Goal: Check status

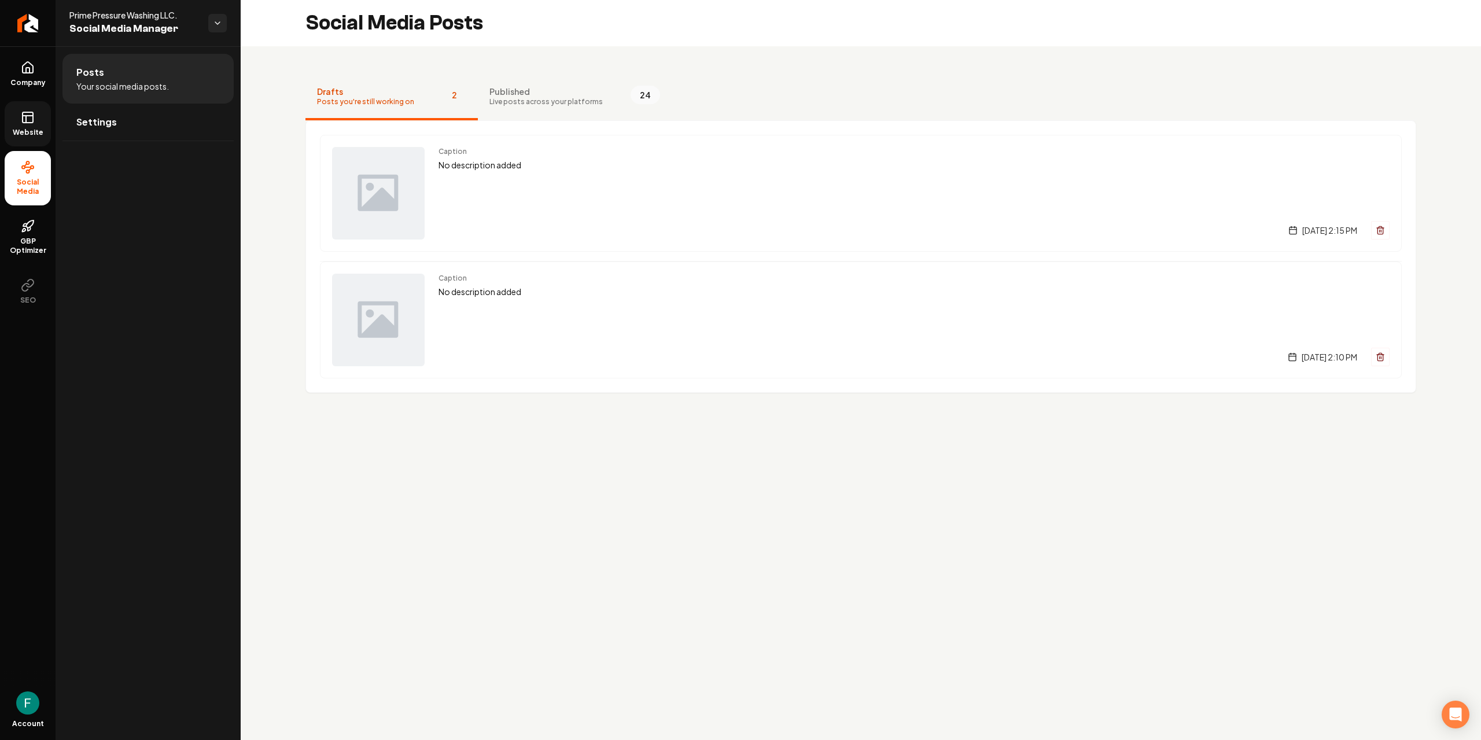
click at [42, 118] on link "Website" at bounding box center [28, 123] width 46 height 45
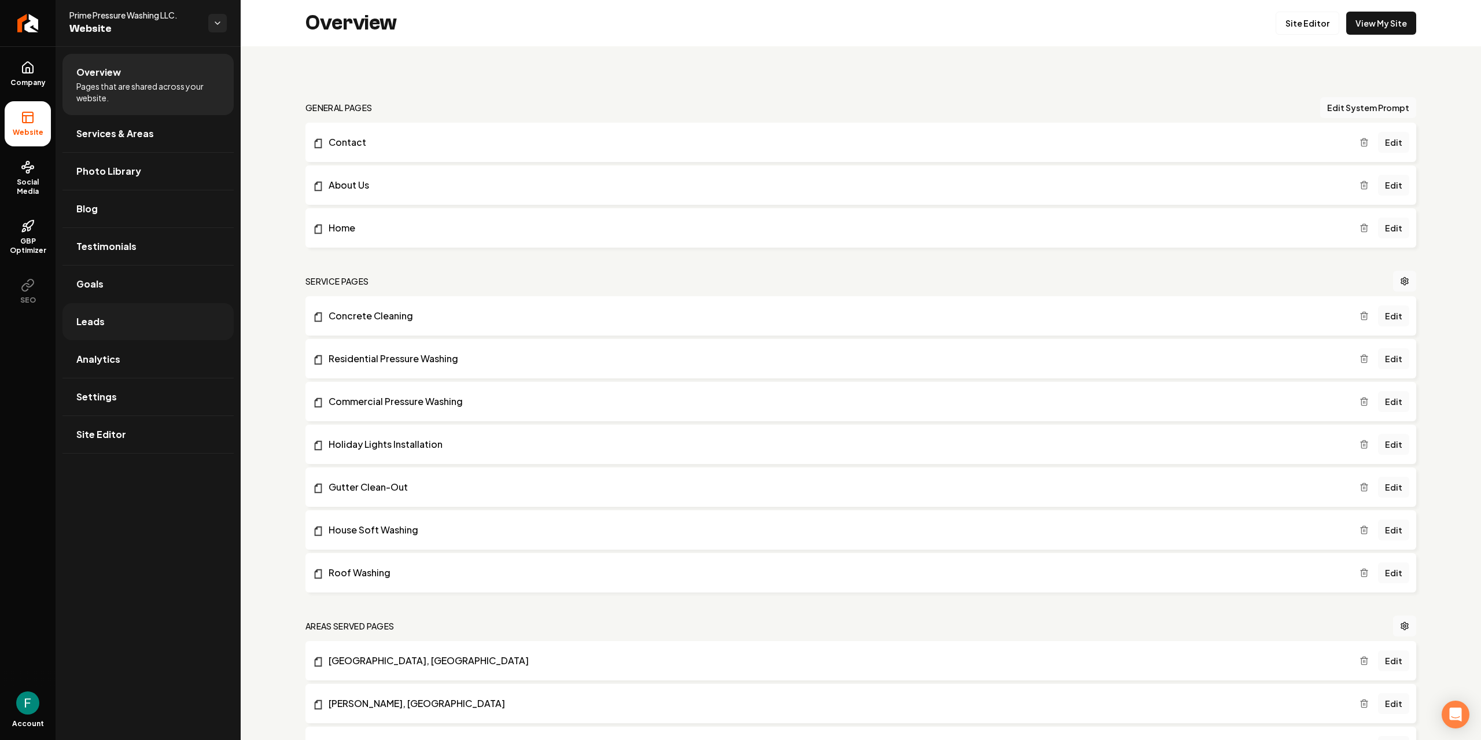
click at [154, 322] on link "Leads" at bounding box center [147, 321] width 171 height 37
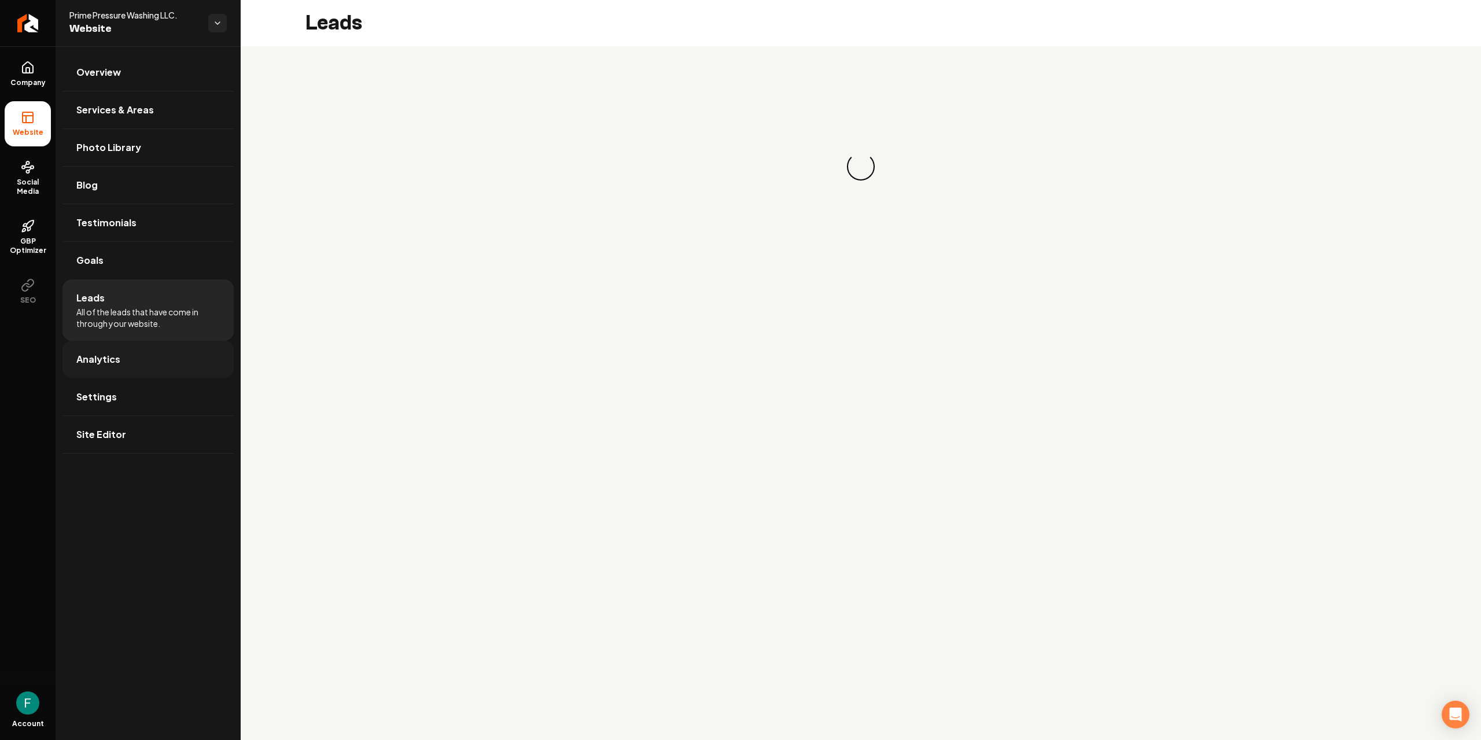
click at [151, 349] on link "Analytics" at bounding box center [147, 359] width 171 height 37
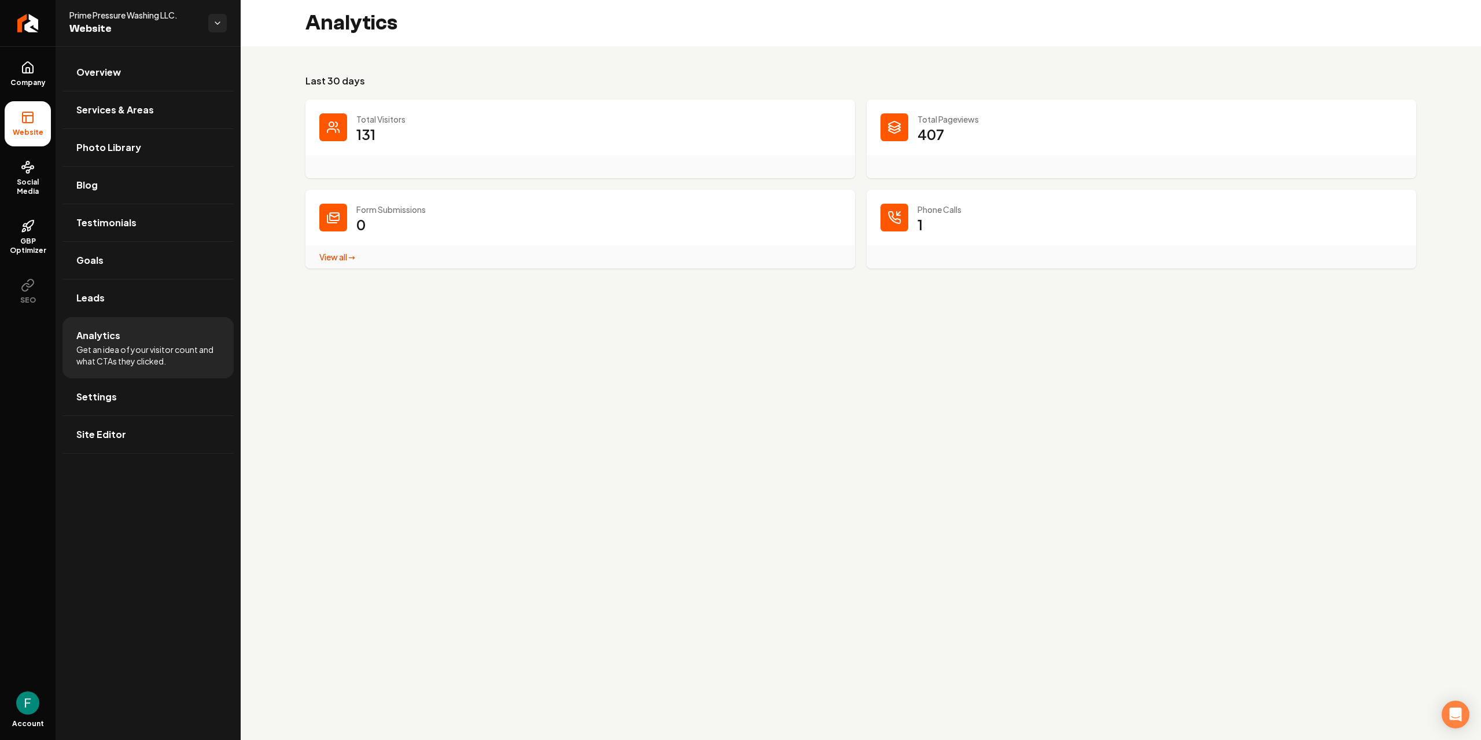
click at [946, 120] on p "Total Pageviews" at bounding box center [1159, 119] width 485 height 12
click at [419, 378] on main "Analytics Last 30 days Total Visitors 131 Total Pageviews 407 Form Submissions …" at bounding box center [861, 370] width 1240 height 740
